Goal: Transaction & Acquisition: Book appointment/travel/reservation

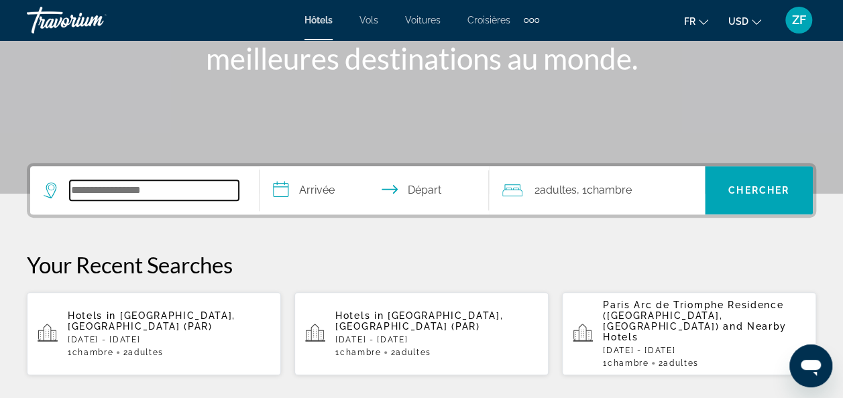
click at [89, 199] on input "Search widget" at bounding box center [154, 190] width 169 height 20
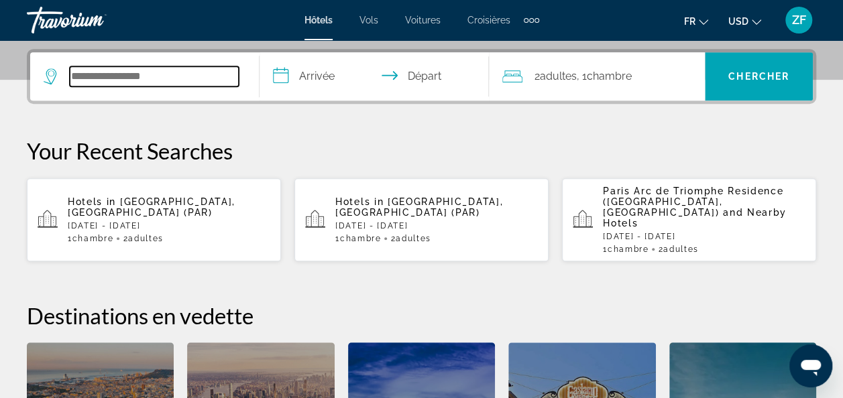
scroll to position [327, 0]
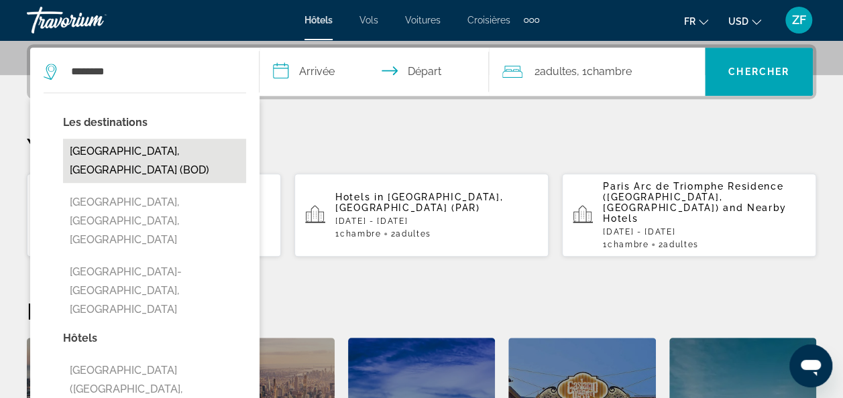
click at [135, 152] on button "[GEOGRAPHIC_DATA], [GEOGRAPHIC_DATA] (BOD)" at bounding box center [154, 161] width 183 height 44
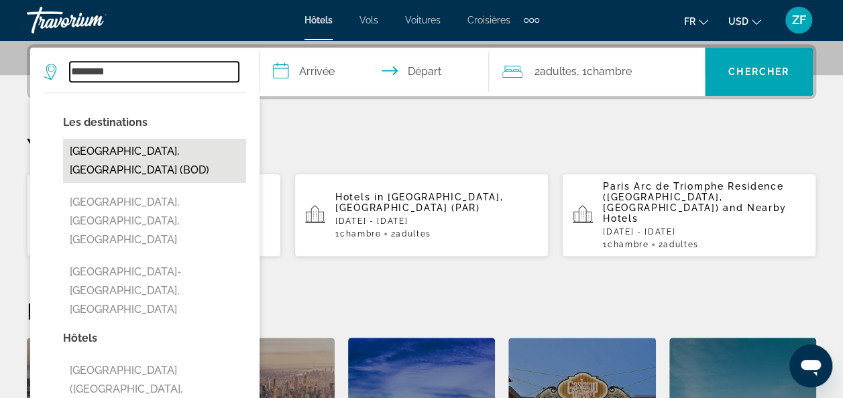
type input "**********"
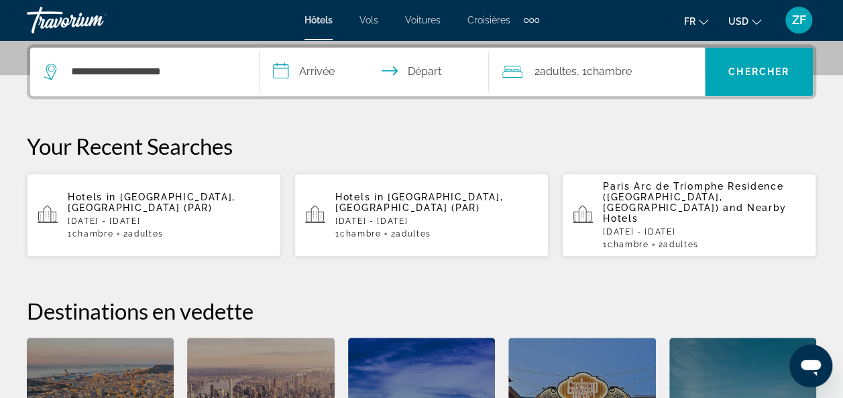
click at [307, 71] on input "**********" at bounding box center [377, 74] width 235 height 52
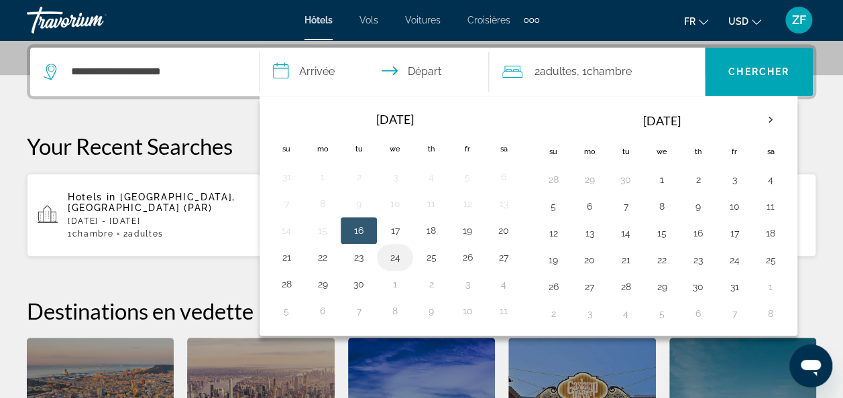
click at [395, 256] on button "24" at bounding box center [394, 257] width 21 height 19
click at [390, 257] on button "24" at bounding box center [394, 257] width 21 height 19
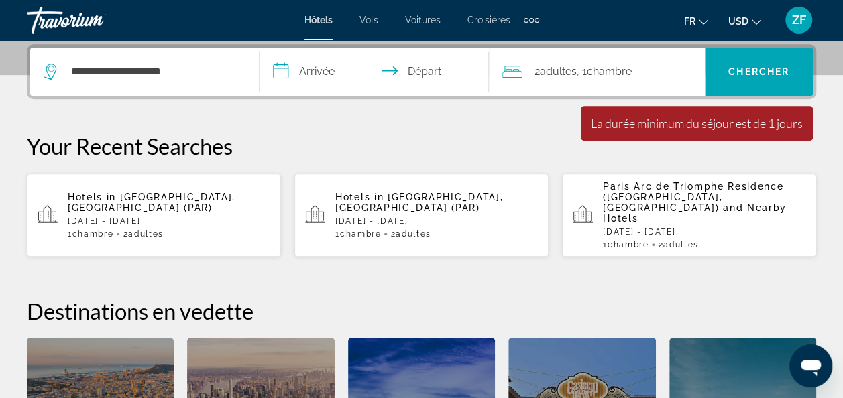
click at [300, 62] on input "**********" at bounding box center [377, 74] width 235 height 52
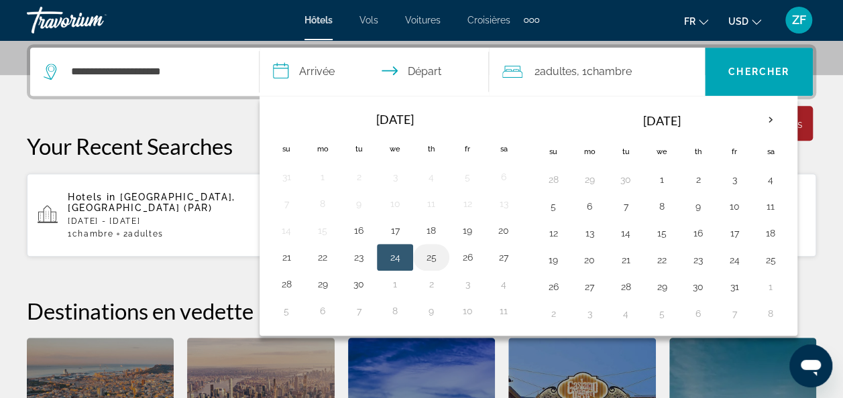
click at [428, 255] on button "25" at bounding box center [430, 257] width 21 height 19
click at [398, 253] on button "24" at bounding box center [394, 257] width 21 height 19
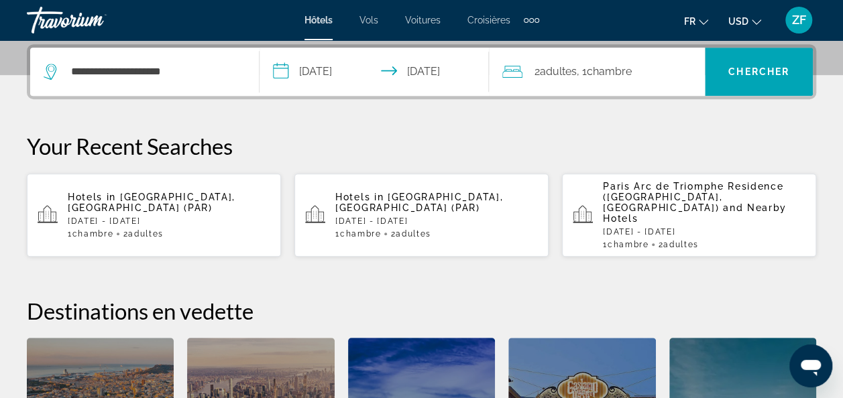
click at [322, 66] on input "**********" at bounding box center [377, 74] width 235 height 52
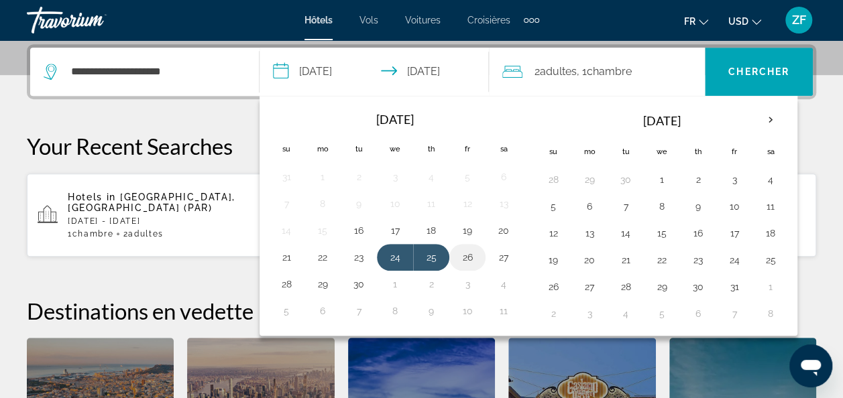
click at [463, 254] on button "26" at bounding box center [467, 257] width 21 height 19
click at [388, 254] on button "24" at bounding box center [394, 257] width 21 height 19
type input "**********"
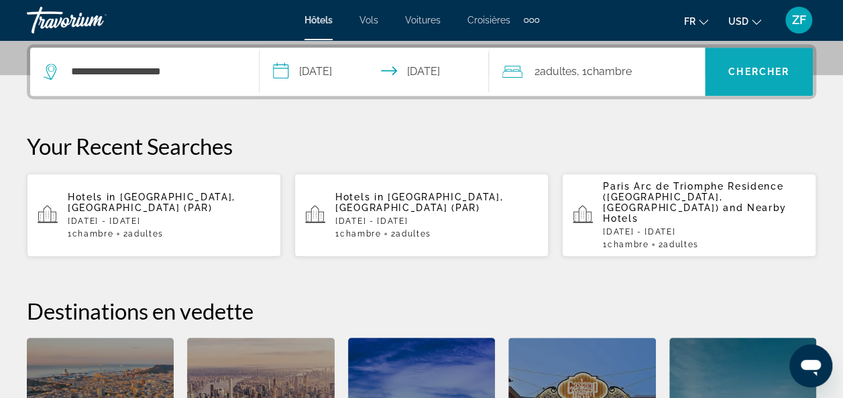
click at [722, 72] on span "Search widget" at bounding box center [759, 72] width 108 height 32
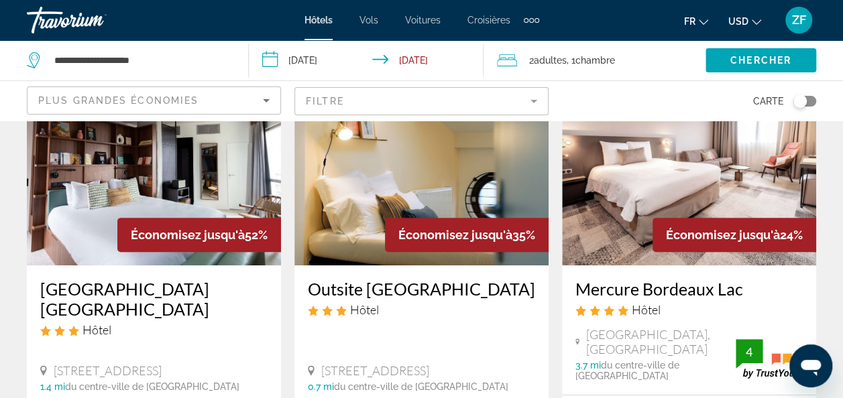
scroll to position [116, 0]
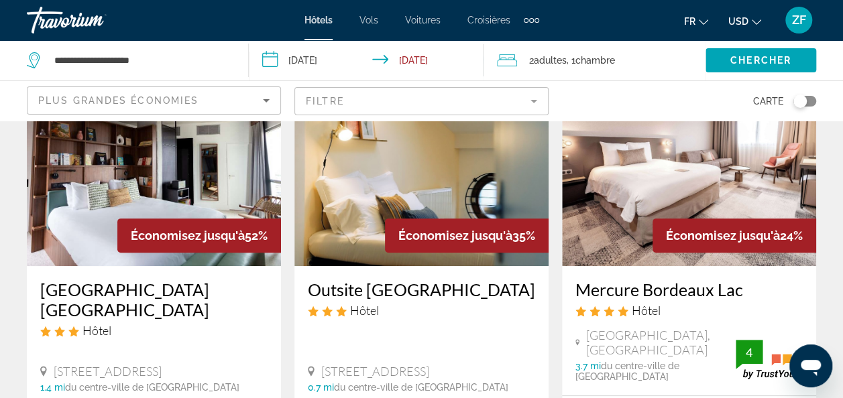
click at [394, 113] on mat-form-field "Filtre" at bounding box center [421, 101] width 254 height 28
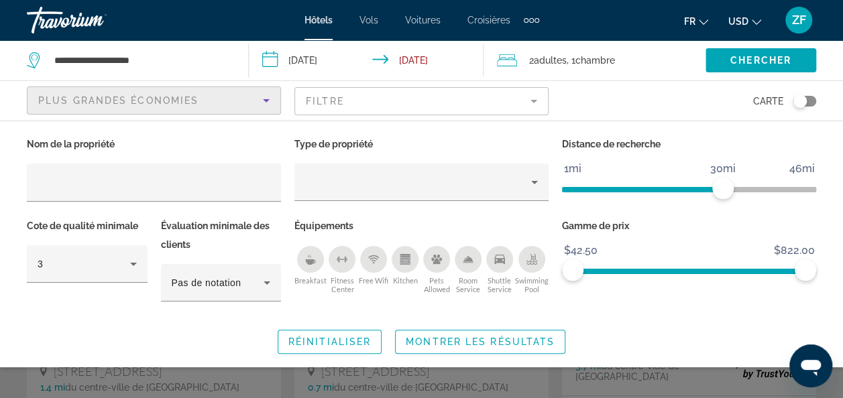
click at [196, 95] on span "Plus grandes économies" at bounding box center [118, 100] width 160 height 11
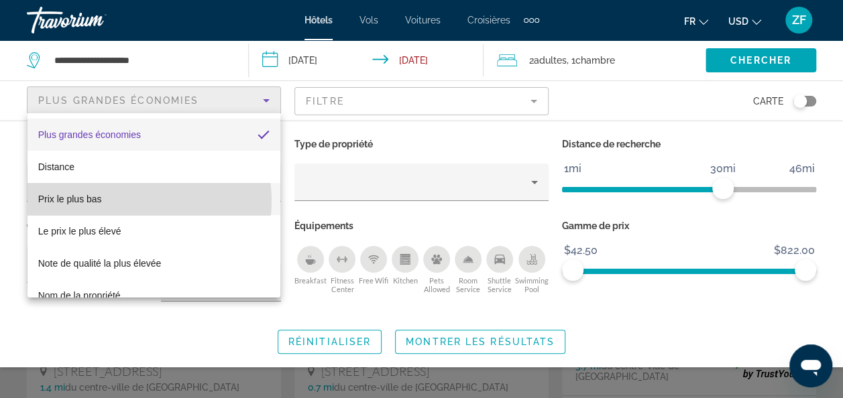
click at [138, 201] on mat-option "Prix le plus bas" at bounding box center [154, 199] width 254 height 32
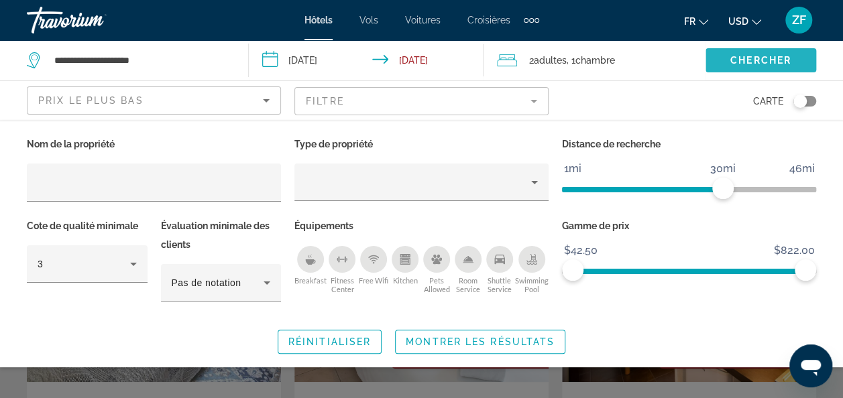
click at [770, 60] on span "Chercher" at bounding box center [760, 60] width 61 height 11
click at [742, 66] on span "Search widget" at bounding box center [761, 60] width 111 height 32
click at [465, 346] on span "Search widget" at bounding box center [480, 342] width 169 height 32
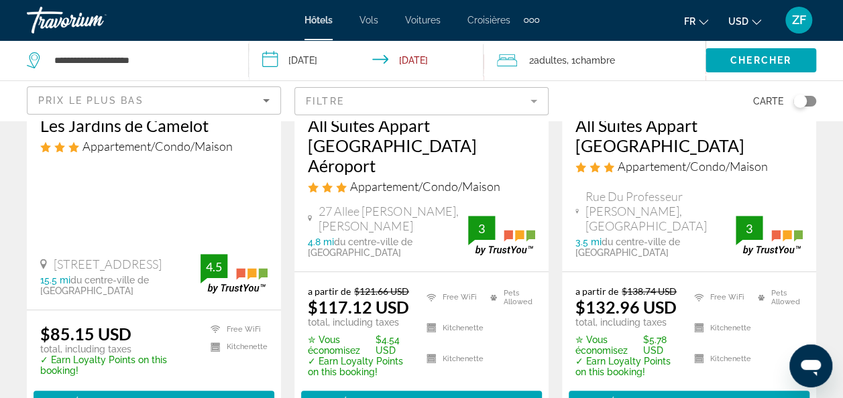
scroll to position [281, 0]
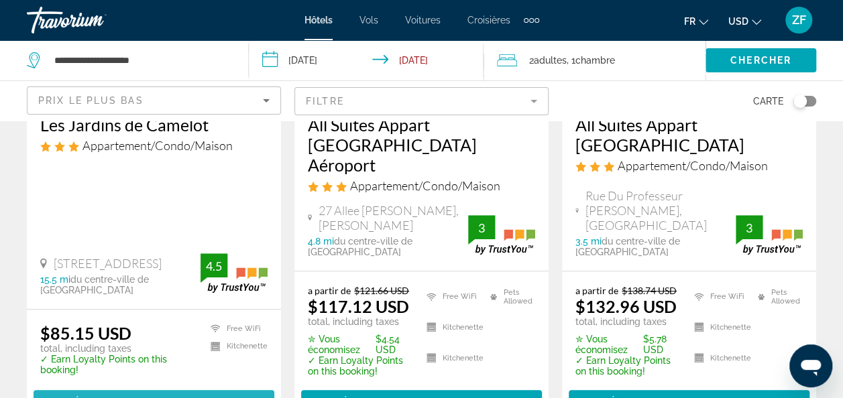
click at [176, 386] on span "Main content" at bounding box center [154, 402] width 241 height 32
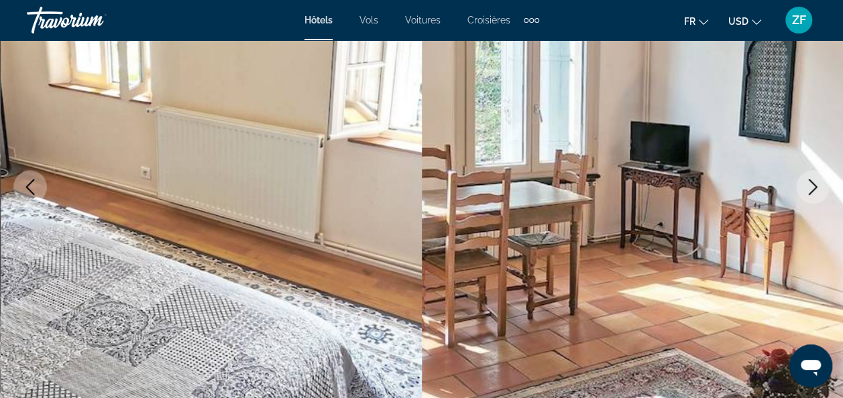
scroll to position [250, 0]
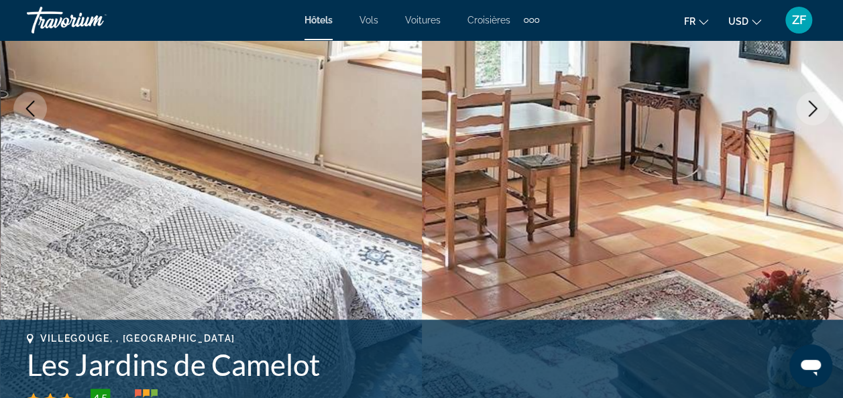
click at [810, 115] on icon "Next image" at bounding box center [813, 109] width 16 height 16
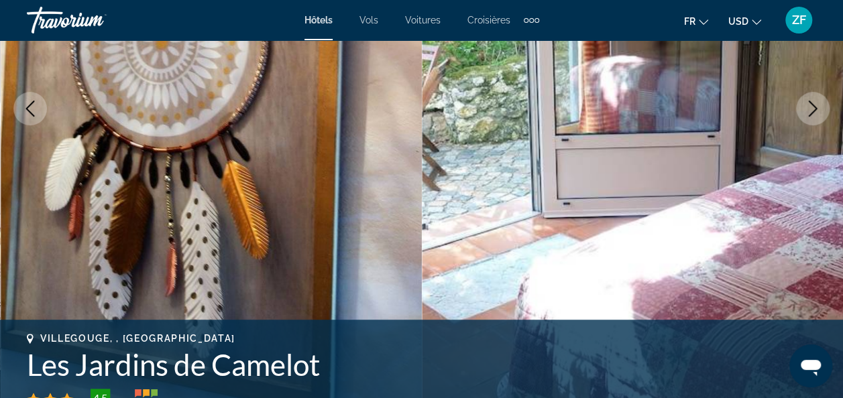
click at [808, 108] on icon "Next image" at bounding box center [813, 109] width 16 height 16
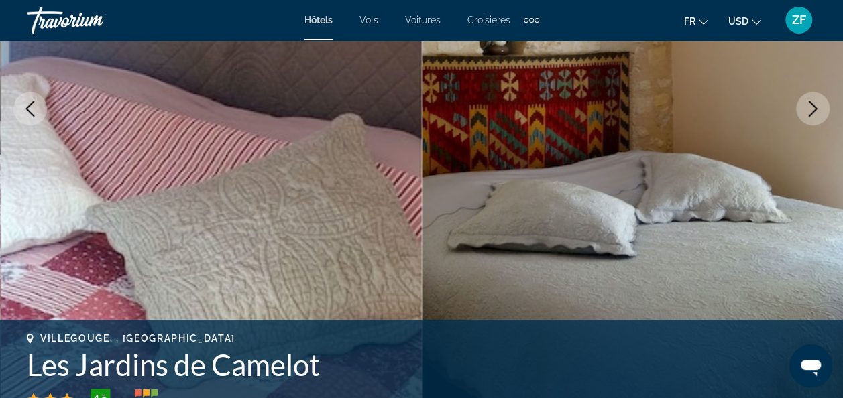
click at [808, 108] on icon "Next image" at bounding box center [813, 109] width 16 height 16
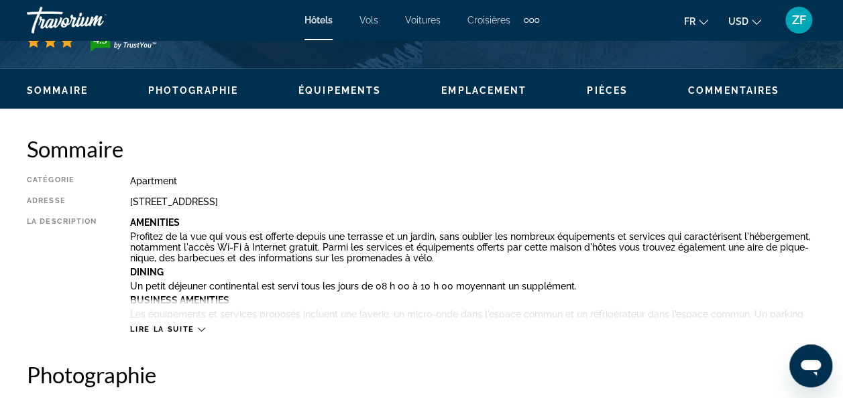
scroll to position [608, 0]
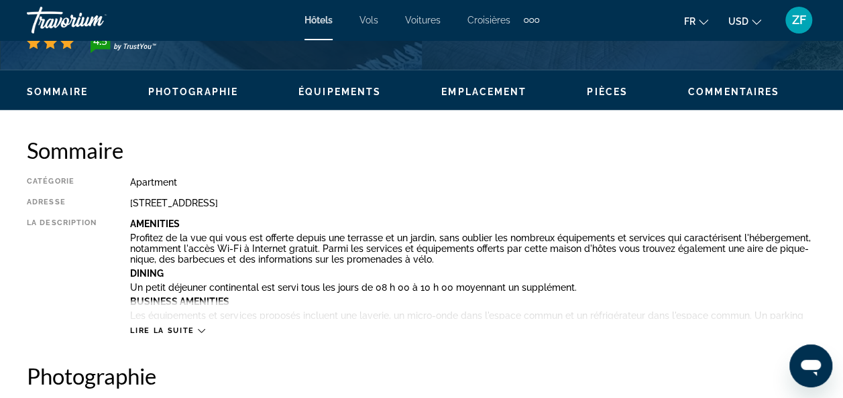
click at [180, 335] on button "Lire la suite" at bounding box center [167, 331] width 74 height 10
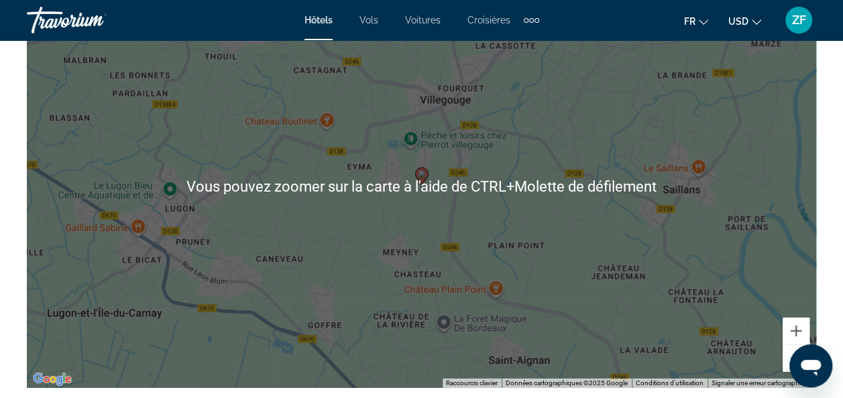
scroll to position [2014, 0]
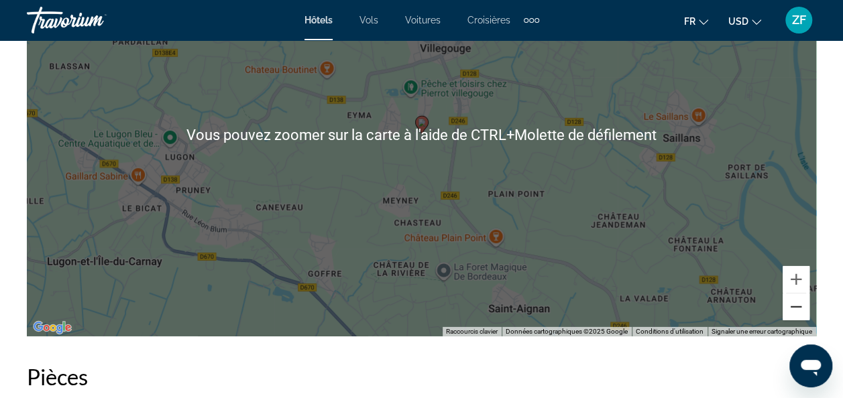
click at [795, 311] on button "Zoom arrière" at bounding box center [796, 307] width 27 height 27
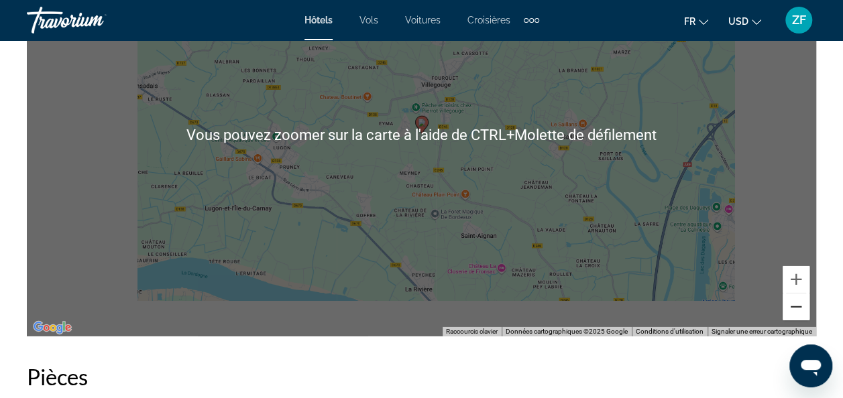
click at [795, 311] on button "Zoom arrière" at bounding box center [796, 307] width 27 height 27
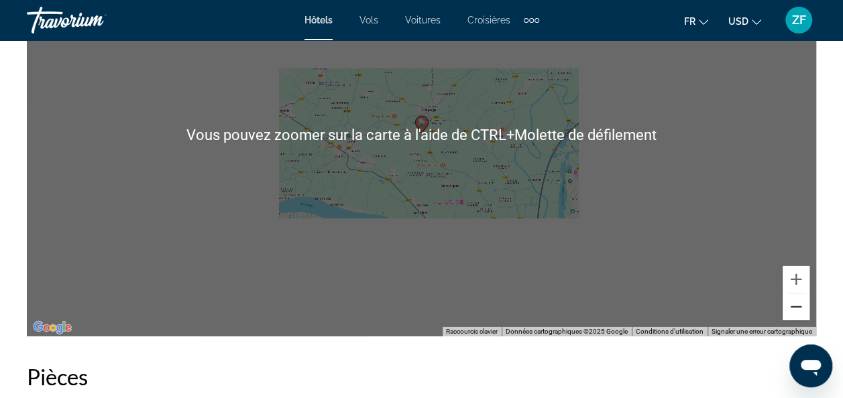
click at [795, 311] on button "Zoom arrière" at bounding box center [796, 307] width 27 height 27
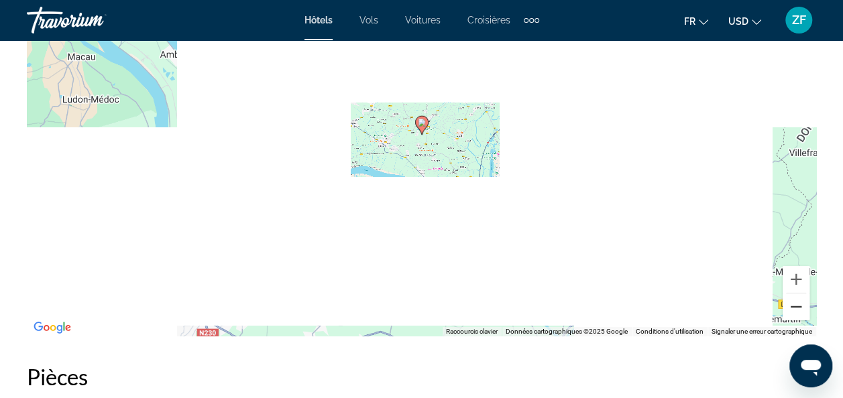
click at [795, 311] on button "Zoom arrière" at bounding box center [796, 307] width 27 height 27
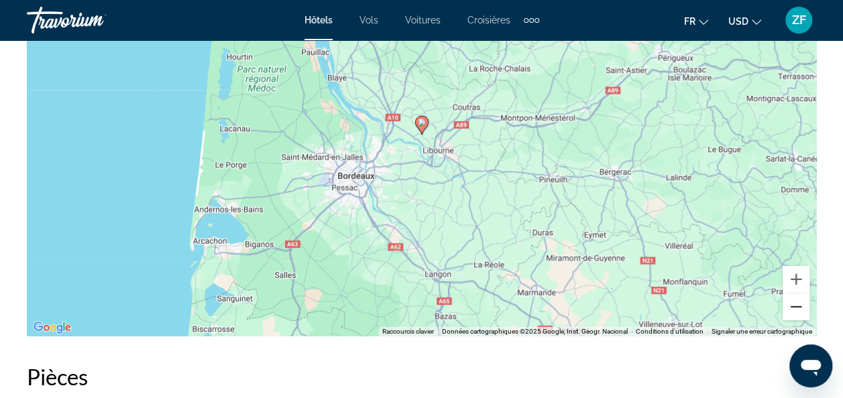
scroll to position [1869, 0]
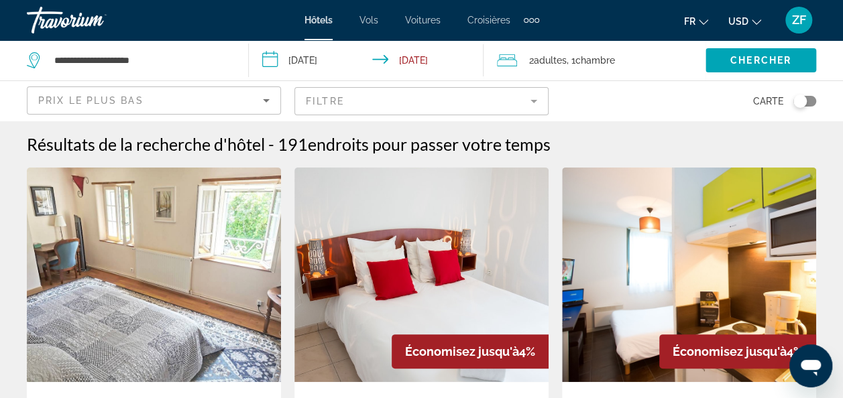
click at [435, 99] on mat-form-field "Filtre" at bounding box center [421, 101] width 254 height 28
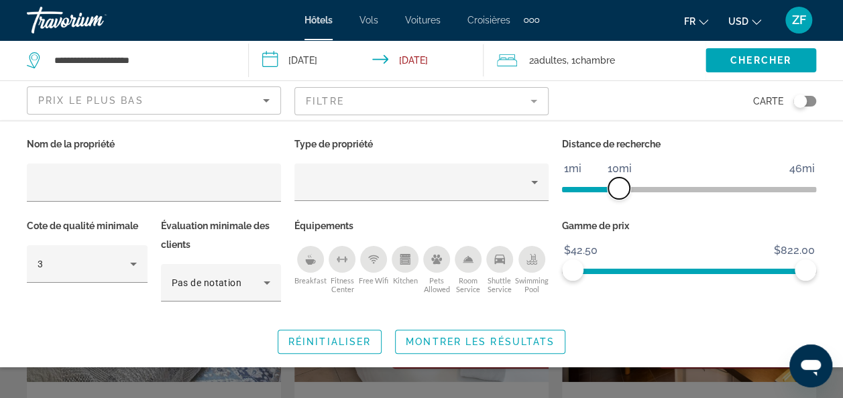
drag, startPoint x: 730, startPoint y: 188, endPoint x: 617, endPoint y: 200, distance: 114.0
click at [617, 200] on div "Distance de recherche 1mi 46mi 10mi" at bounding box center [689, 176] width 268 height 82
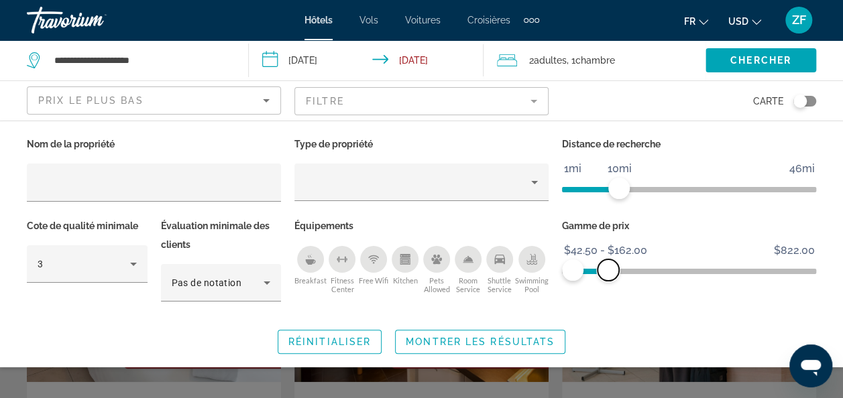
drag, startPoint x: 808, startPoint y: 262, endPoint x: 609, endPoint y: 260, distance: 199.2
click at [609, 260] on span "ngx-slider-max" at bounding box center [608, 270] width 21 height 21
drag, startPoint x: 608, startPoint y: 266, endPoint x: 601, endPoint y: 265, distance: 6.7
click at [601, 265] on span "ngx-slider-max" at bounding box center [601, 270] width 21 height 21
click at [754, 65] on span "Chercher" at bounding box center [760, 60] width 61 height 11
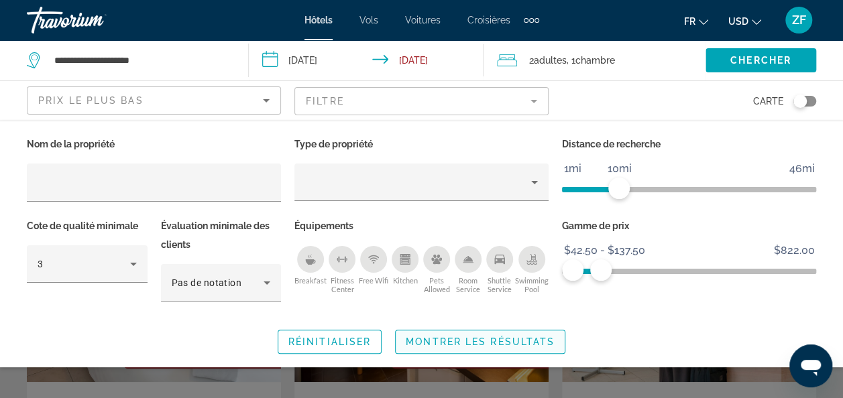
click at [479, 343] on span "Montrer les résultats" at bounding box center [480, 342] width 149 height 11
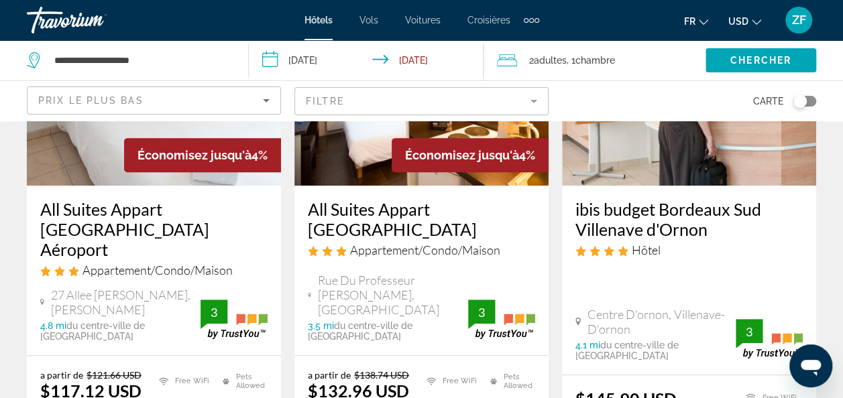
scroll to position [197, 0]
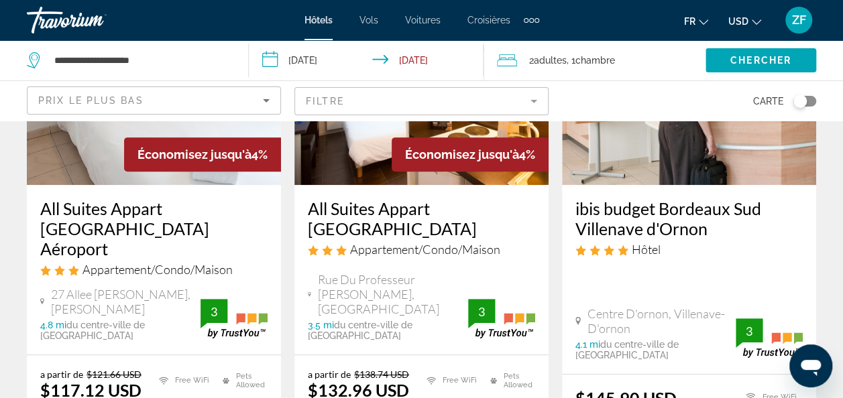
click at [174, 208] on h3 "All Suites Appart [GEOGRAPHIC_DATA] Aéroport" at bounding box center [153, 229] width 227 height 60
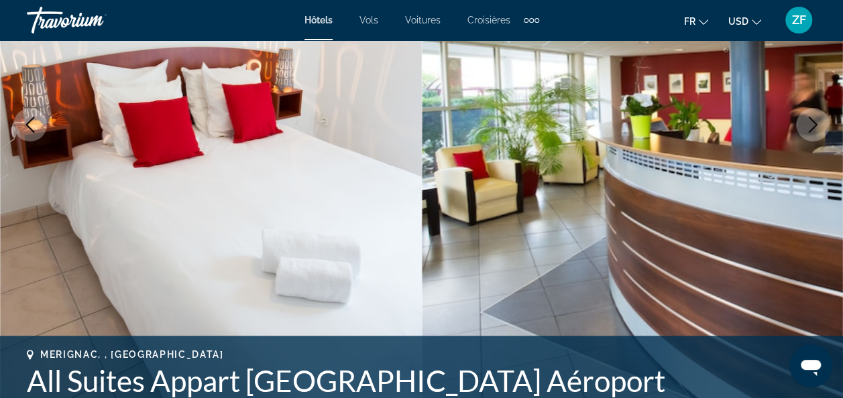
scroll to position [245, 0]
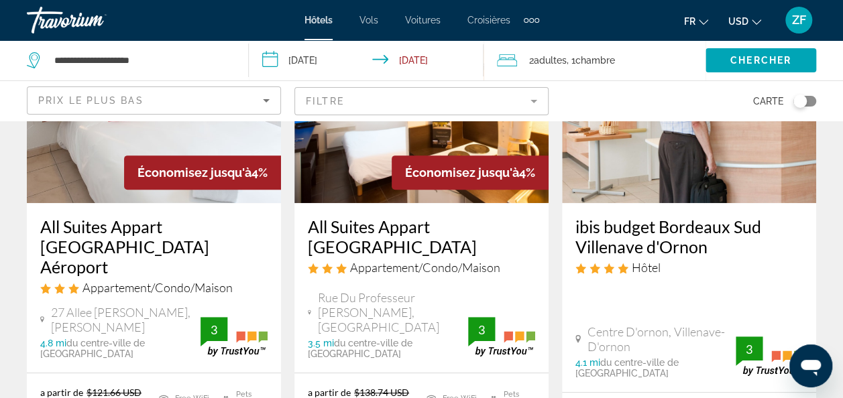
scroll to position [131, 0]
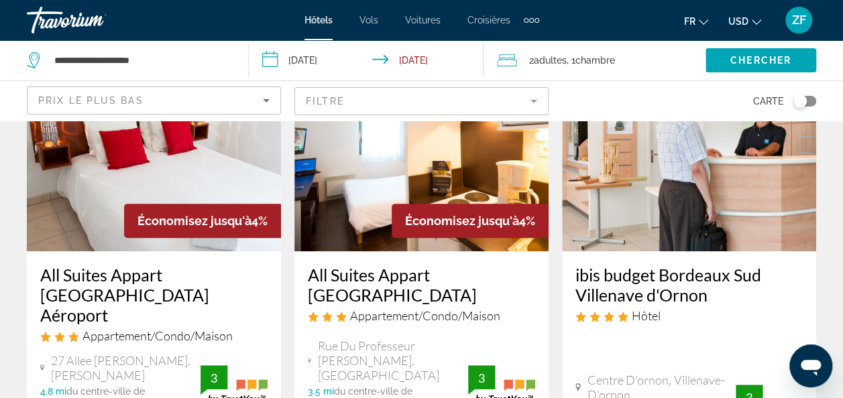
click at [412, 272] on h3 "All Suites Appart [GEOGRAPHIC_DATA]" at bounding box center [421, 285] width 227 height 40
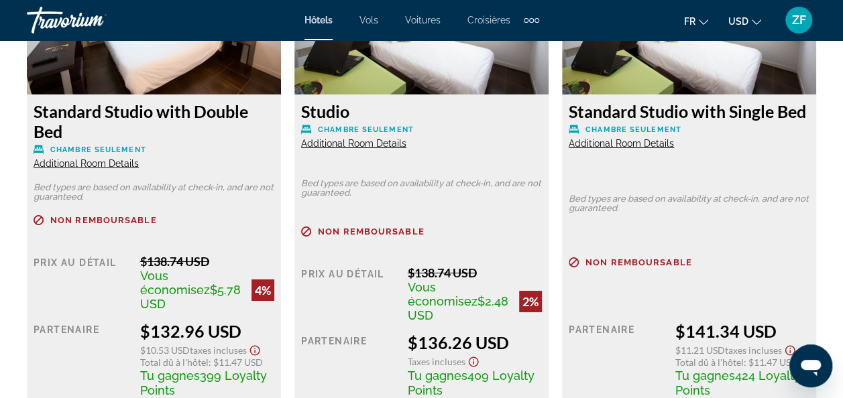
scroll to position [2205, 0]
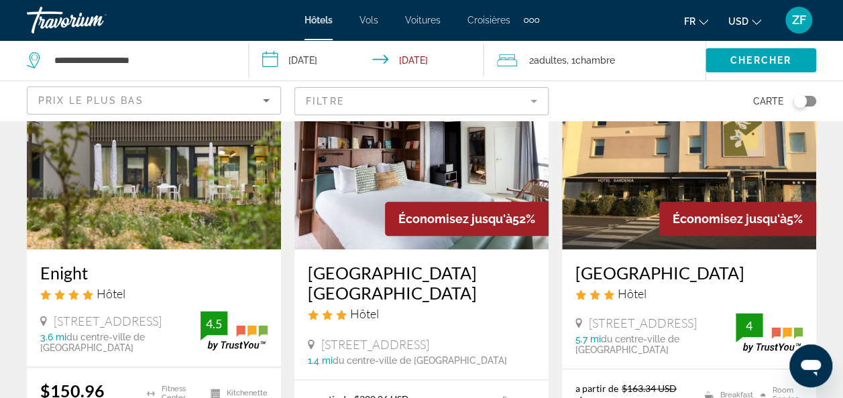
scroll to position [722, 0]
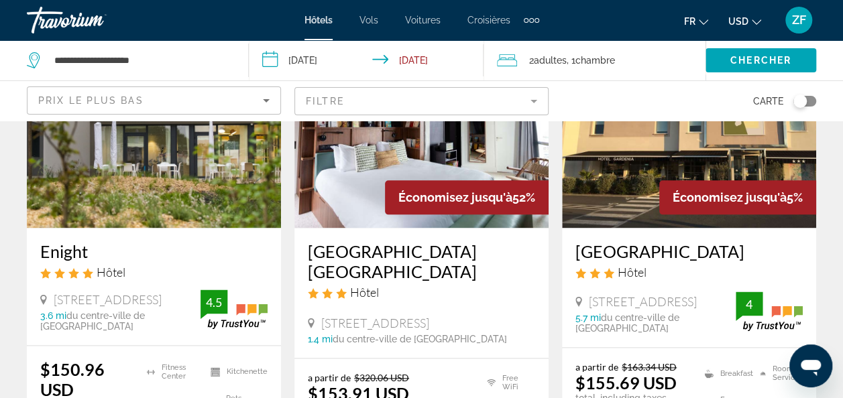
click at [370, 241] on h3 "[GEOGRAPHIC_DATA] [GEOGRAPHIC_DATA]" at bounding box center [421, 261] width 227 height 40
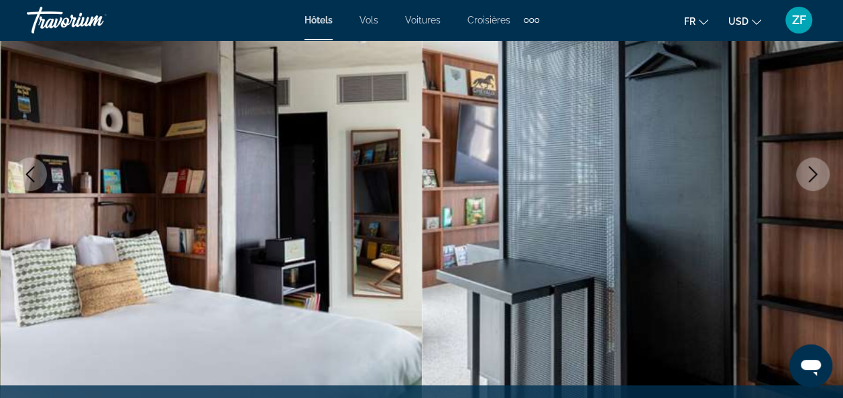
scroll to position [138, 0]
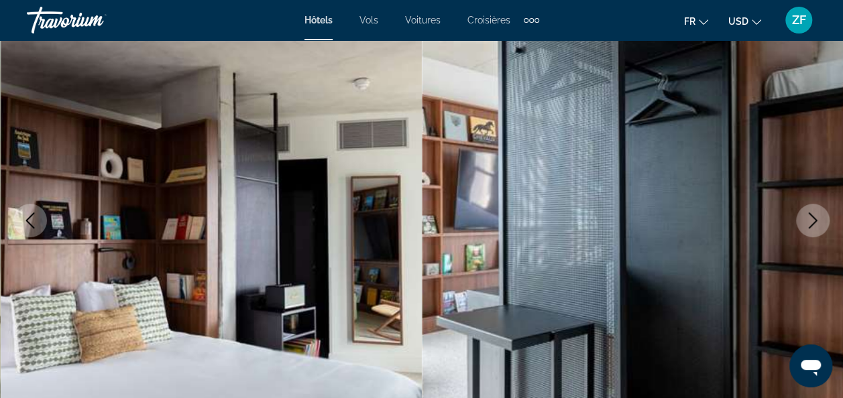
click at [811, 217] on icon "Next image" at bounding box center [813, 221] width 16 height 16
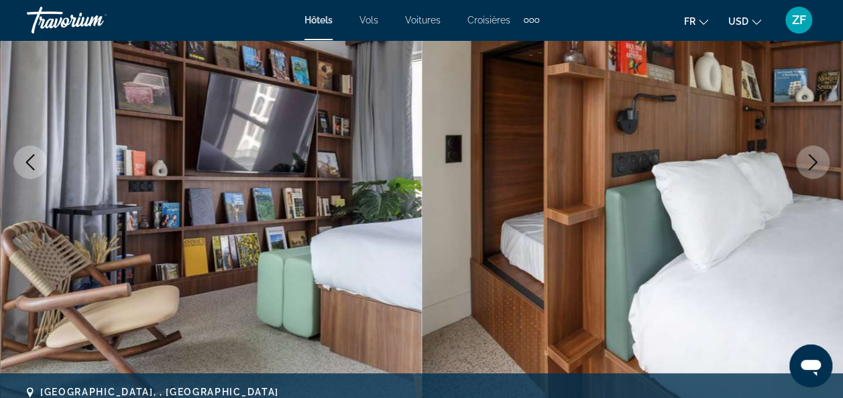
scroll to position [197, 0]
click at [814, 154] on icon "Next image" at bounding box center [813, 162] width 16 height 16
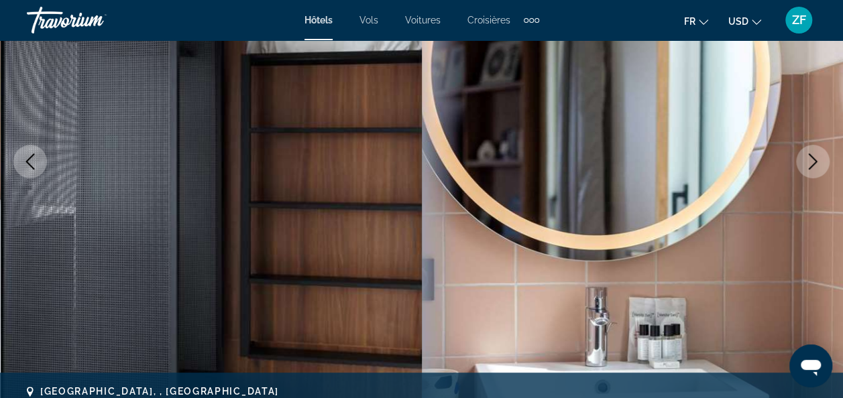
click at [814, 154] on icon "Next image" at bounding box center [813, 162] width 16 height 16
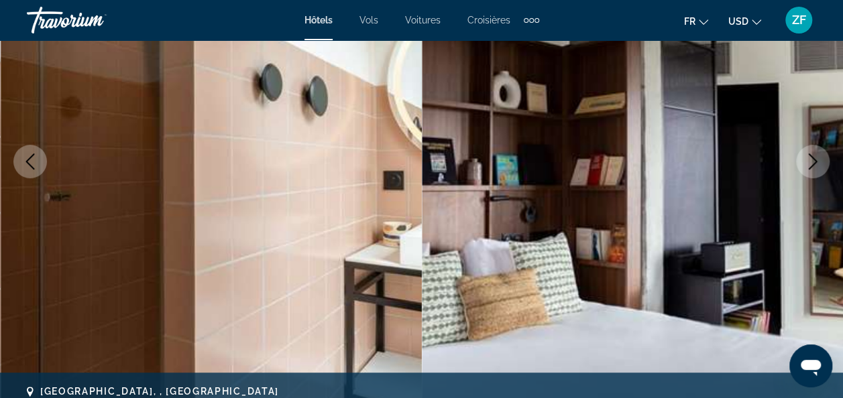
click at [813, 154] on icon "Next image" at bounding box center [813, 162] width 16 height 16
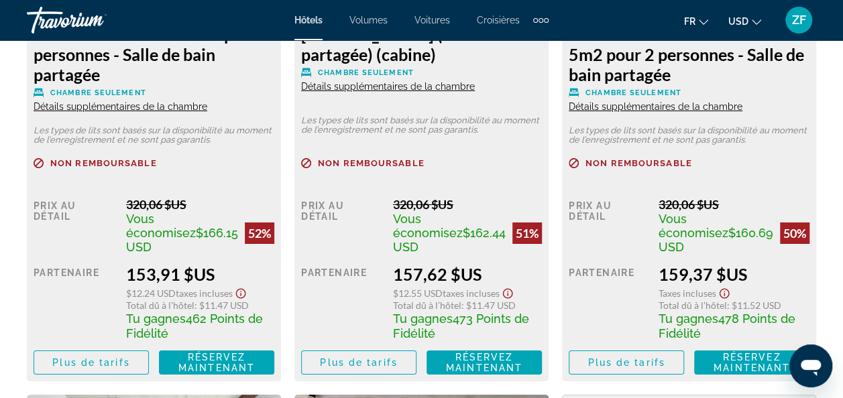
scroll to position [2283, 0]
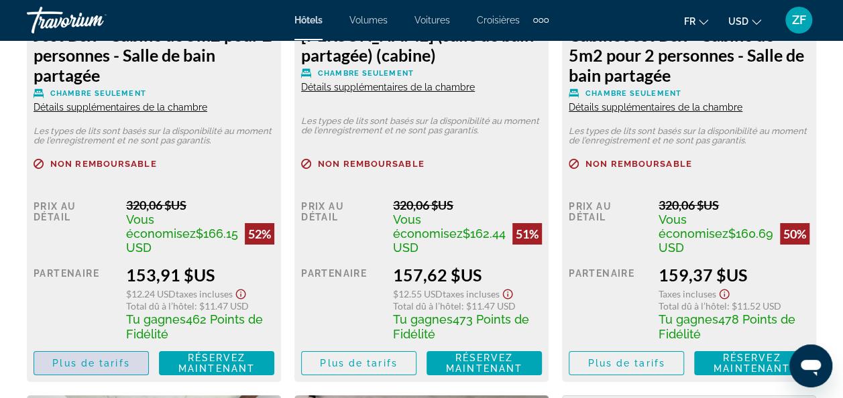
click at [109, 362] on span "Plus de tarifs" at bounding box center [90, 363] width 77 height 11
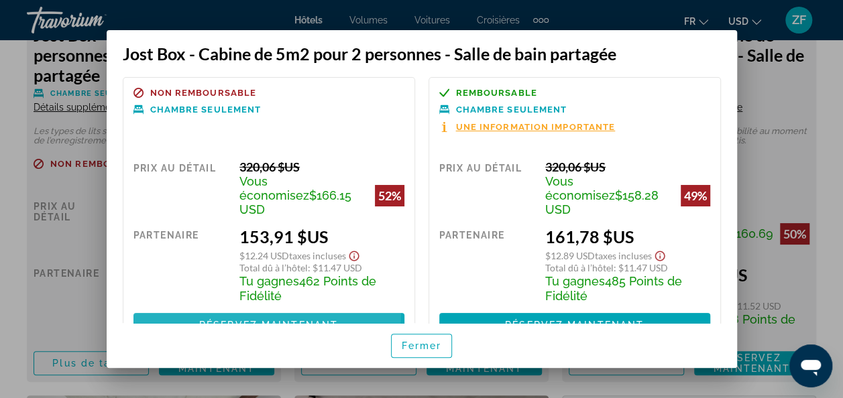
click at [217, 309] on span at bounding box center [268, 325] width 271 height 32
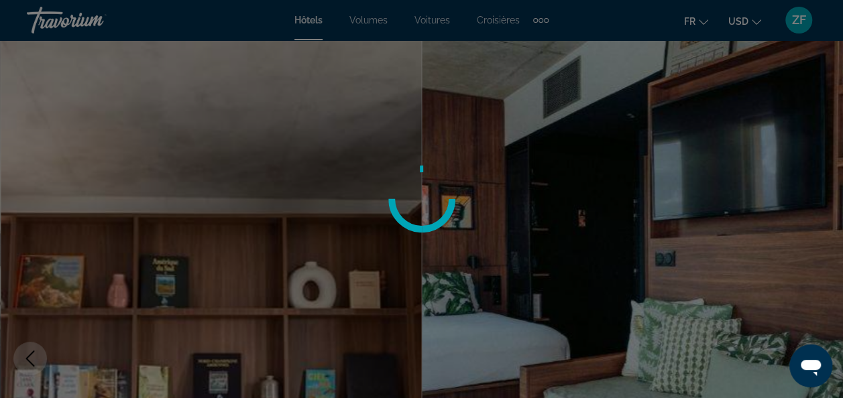
scroll to position [2283, 0]
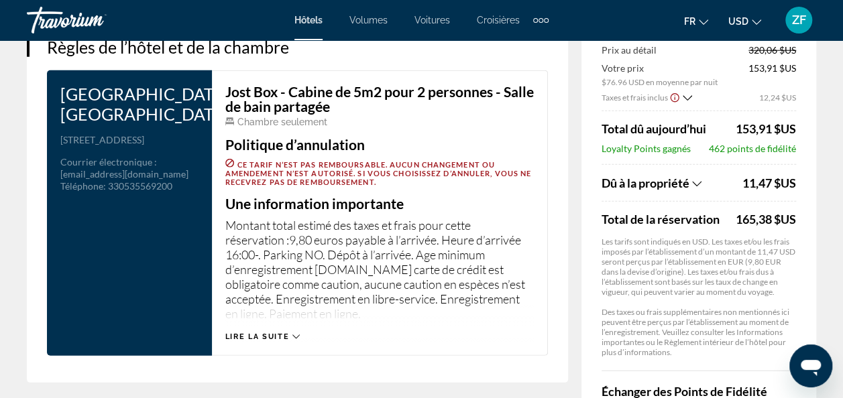
scroll to position [1754, 0]
